Goal: Information Seeking & Learning: Learn about a topic

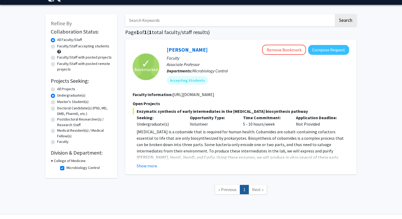
scroll to position [14, 0]
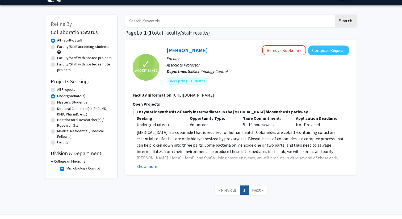
click at [75, 63] on label "Faculty/Staff with posted remote projects" at bounding box center [84, 66] width 55 height 11
click at [61, 63] on input "Faculty/Staff with posted remote projects" at bounding box center [58, 62] width 3 height 3
radio input "true"
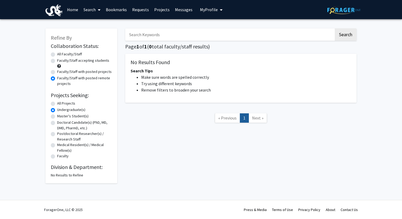
click at [66, 104] on label "All Projects" at bounding box center [66, 103] width 18 height 6
click at [61, 104] on input "All Projects" at bounding box center [58, 101] width 3 height 3
radio input "true"
click at [66, 109] on label "Undergraduate(s)" at bounding box center [71, 110] width 28 height 6
click at [61, 109] on input "Undergraduate(s)" at bounding box center [58, 108] width 3 height 3
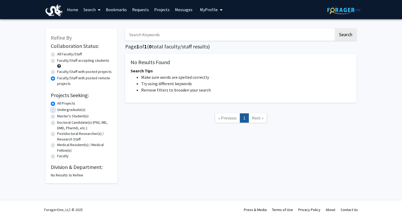
radio input "true"
click at [57, 52] on label "All Faculty/Staff" at bounding box center [69, 54] width 25 height 6
click at [57, 52] on input "All Faculty/Staff" at bounding box center [58, 52] width 3 height 3
radio input "true"
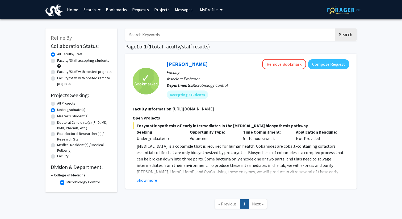
click at [68, 104] on label "All Projects" at bounding box center [66, 103] width 18 height 6
click at [61, 104] on input "All Projects" at bounding box center [58, 101] width 3 height 3
radio input "true"
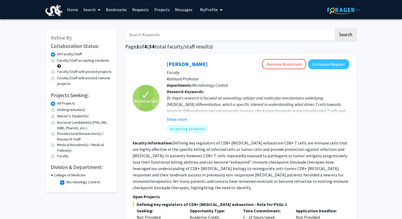
click at [69, 108] on label "Undergraduate(s)" at bounding box center [71, 110] width 28 height 6
click at [61, 108] on input "Undergraduate(s)" at bounding box center [58, 108] width 3 height 3
radio input "true"
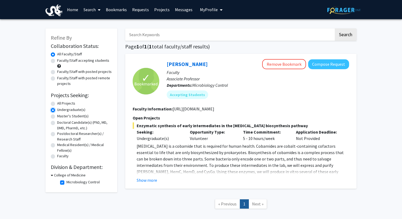
scroll to position [28, 0]
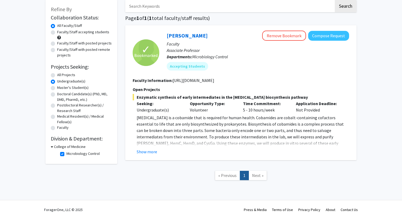
click at [84, 156] on fg-checkbox "Microbiology Control Microbiology Control" at bounding box center [85, 154] width 50 height 6
click at [84, 155] on label "Microbiology Control" at bounding box center [82, 154] width 33 height 6
click at [70, 154] on input "Microbiology Control" at bounding box center [67, 152] width 3 height 3
checkbox input "false"
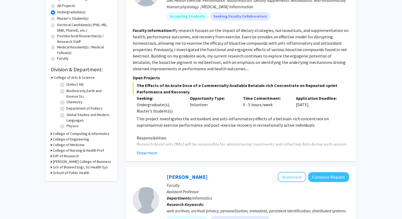
scroll to position [137, 0]
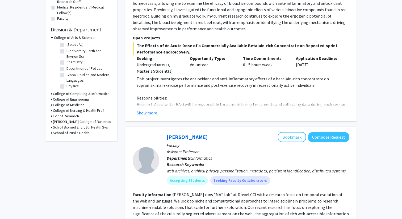
click at [65, 37] on h3 "College of Arts & Science" at bounding box center [74, 38] width 41 height 6
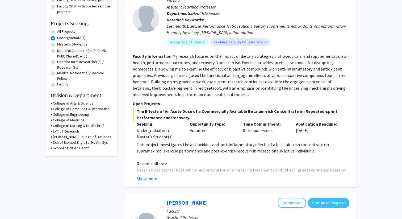
scroll to position [0, 0]
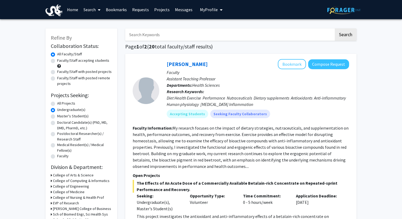
click at [70, 79] on label "Faculty/Staff with posted remote projects" at bounding box center [84, 80] width 55 height 11
click at [61, 79] on input "Faculty/Staff with posted remote projects" at bounding box center [58, 76] width 3 height 3
radio input "true"
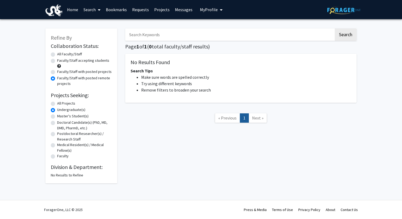
click at [61, 102] on label "All Projects" at bounding box center [66, 103] width 18 height 6
click at [61, 102] on input "All Projects" at bounding box center [58, 101] width 3 height 3
radio input "true"
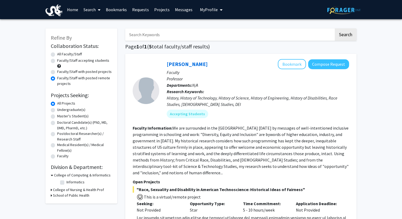
click at [59, 109] on label "Undergraduate(s)" at bounding box center [71, 110] width 28 height 6
click at [59, 109] on input "Undergraduate(s)" at bounding box center [58, 108] width 3 height 3
radio input "true"
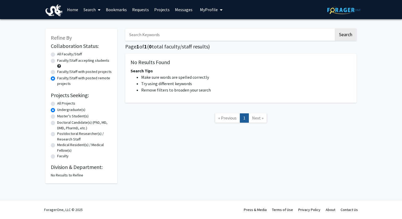
click at [58, 56] on label "All Faculty/Staff" at bounding box center [69, 54] width 25 height 6
click at [58, 55] on input "All Faculty/Staff" at bounding box center [58, 52] width 3 height 3
radio input "true"
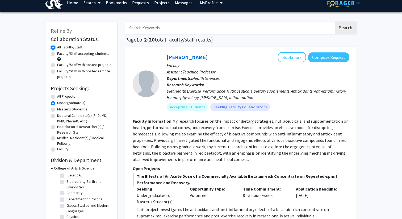
scroll to position [12, 0]
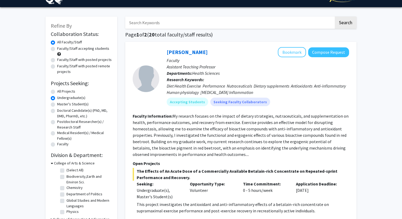
click at [288, 57] on p "Faculty" at bounding box center [258, 60] width 182 height 6
click at [290, 56] on button "Bookmark" at bounding box center [292, 52] width 28 height 10
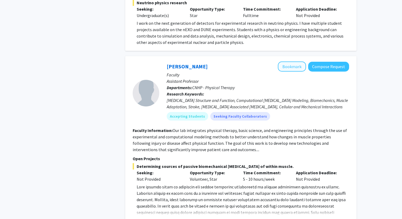
scroll to position [569, 0]
click at [295, 69] on button "Bookmark" at bounding box center [292, 66] width 28 height 10
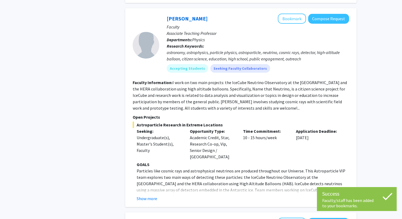
scroll to position [962, 0]
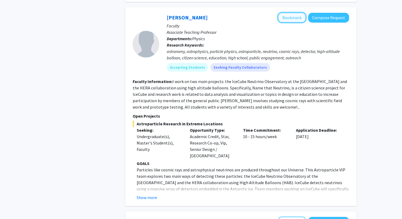
click at [296, 19] on button "Bookmark" at bounding box center [292, 17] width 28 height 10
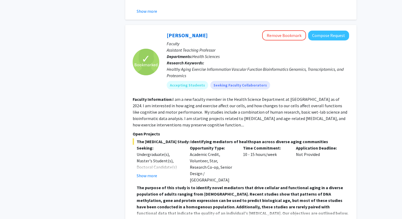
scroll to position [2204, 0]
